Goal: Information Seeking & Learning: Understand process/instructions

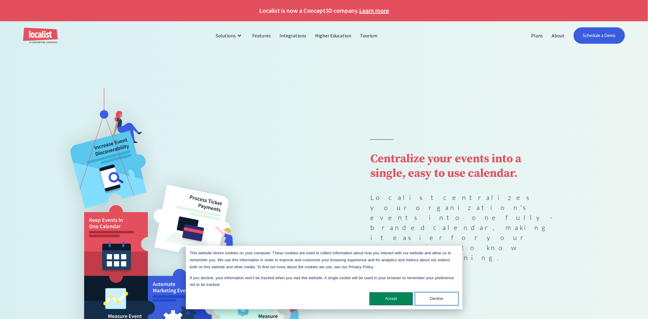
click at [429, 303] on button "Decline" at bounding box center [436, 298] width 43 height 13
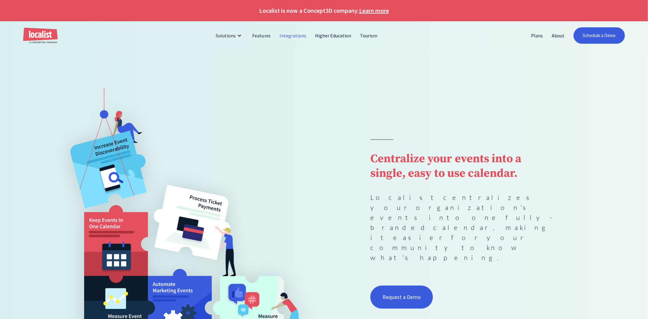
click at [290, 35] on link "Integrations" at bounding box center [293, 35] width 36 height 15
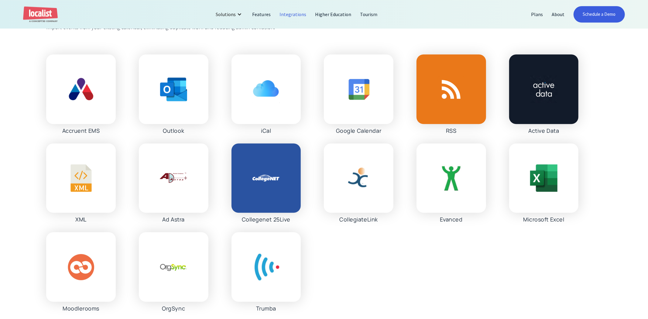
scroll to position [1361, 0]
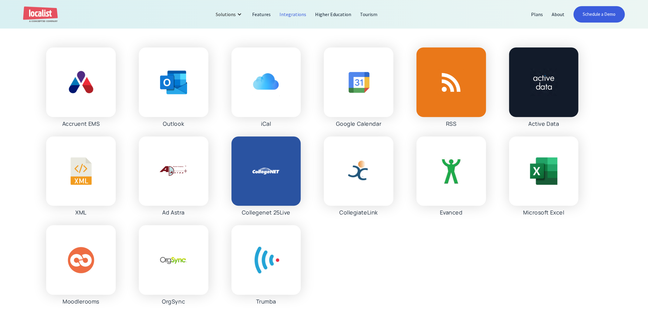
click at [86, 176] on img at bounding box center [80, 170] width 27 height 27
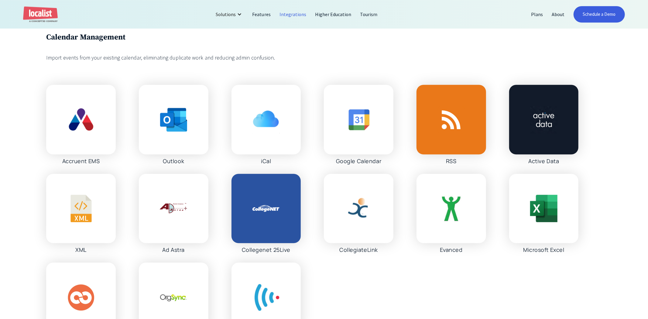
scroll to position [1323, 0]
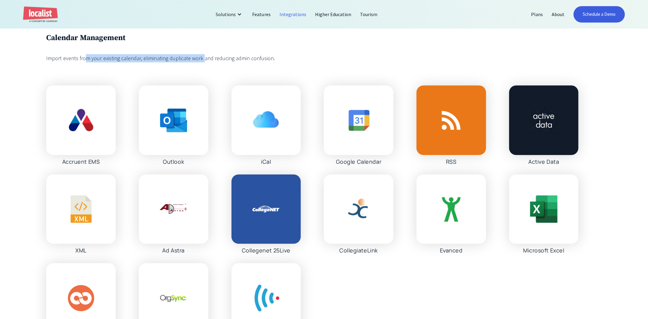
drag, startPoint x: 84, startPoint y: 60, endPoint x: 201, endPoint y: 58, distance: 117.6
click at [201, 58] on div "Import events from your existing calendar, eliminating duplicate work and reduc…" at bounding box center [173, 58] width 255 height 8
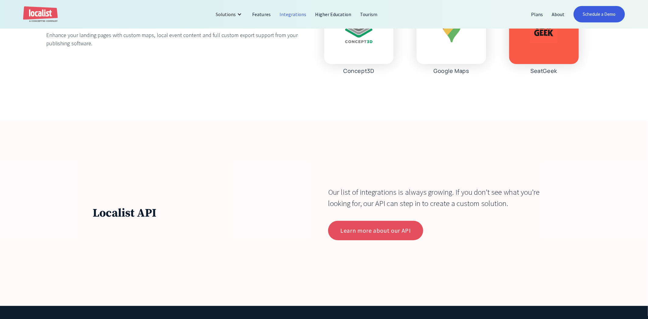
scroll to position [2533, 0]
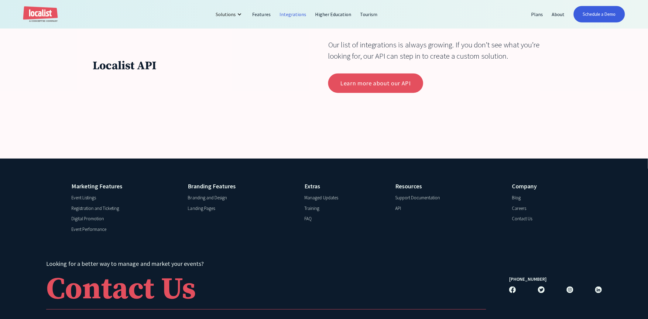
click at [411, 200] on div "Support Documentation" at bounding box center [417, 197] width 45 height 7
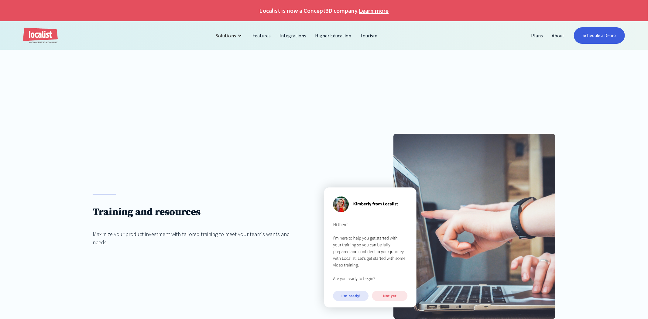
select select "69441894a0b8cb81c18ff834e28f67647dda782231c9a9b9e3c8f3d314d10aa9"
